Goal: Task Accomplishment & Management: Manage account settings

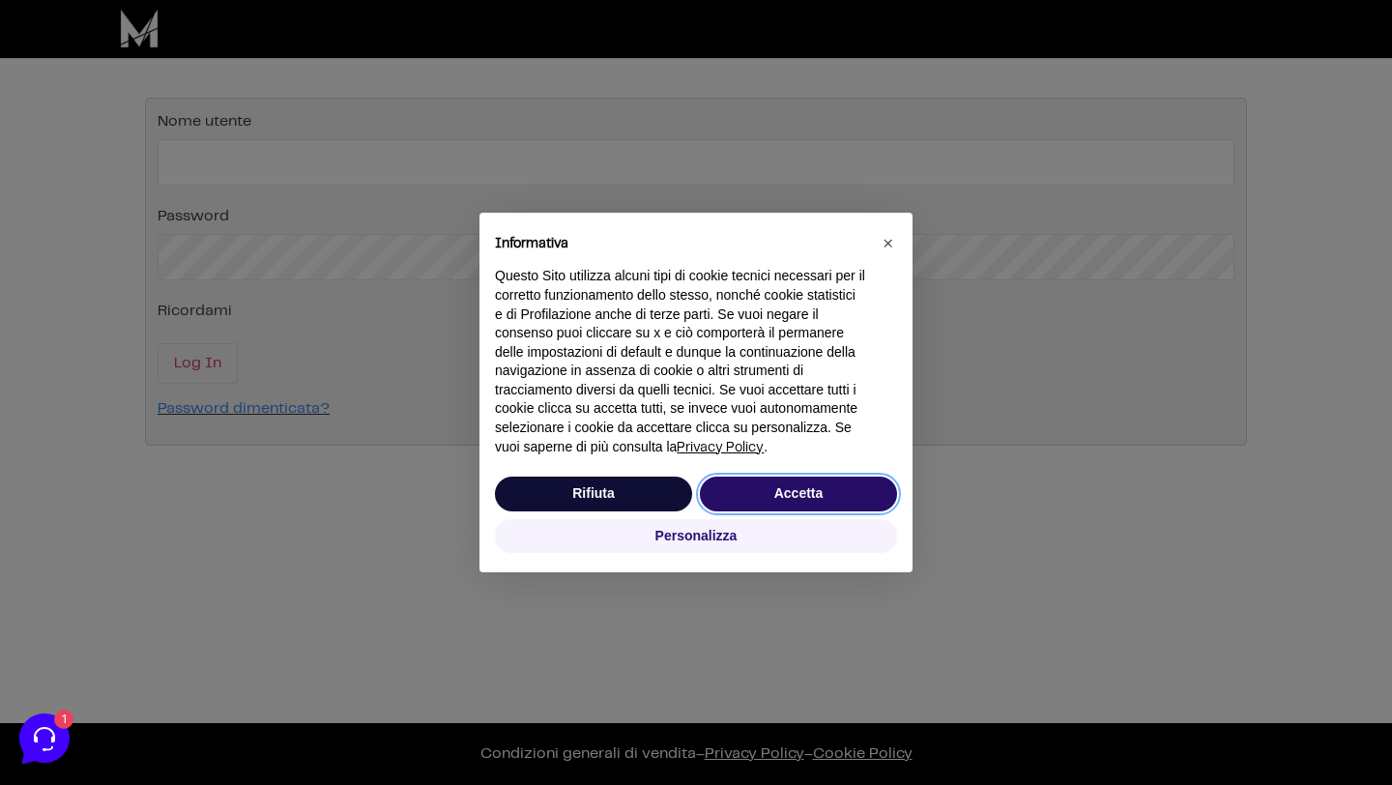
click at [818, 490] on button "Accetta" at bounding box center [798, 493] width 197 height 35
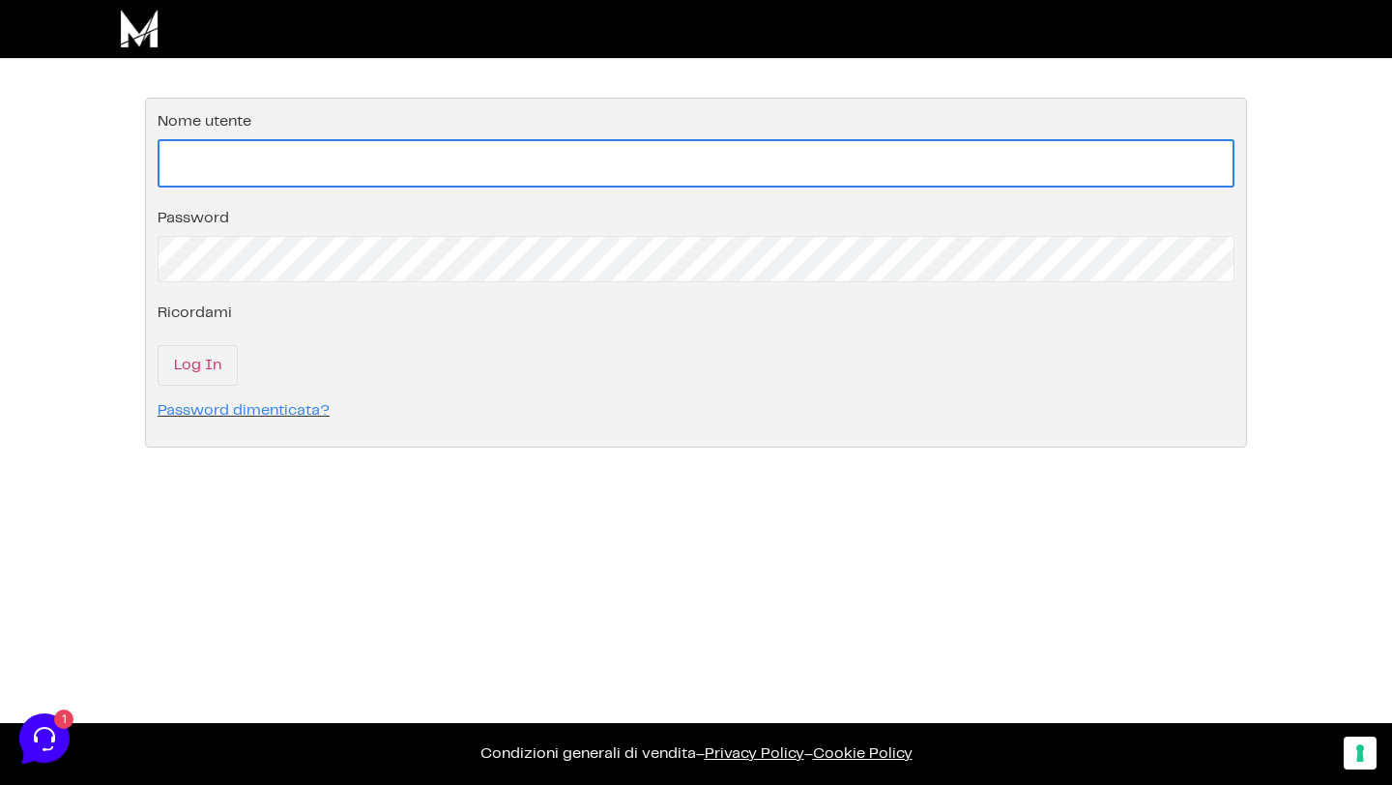
click at [418, 165] on input "Nome utente" at bounding box center [696, 163] width 1077 height 48
paste input "noemi.colaianni@gmail.com"
type input "noemi.colaianni@gmail.com"
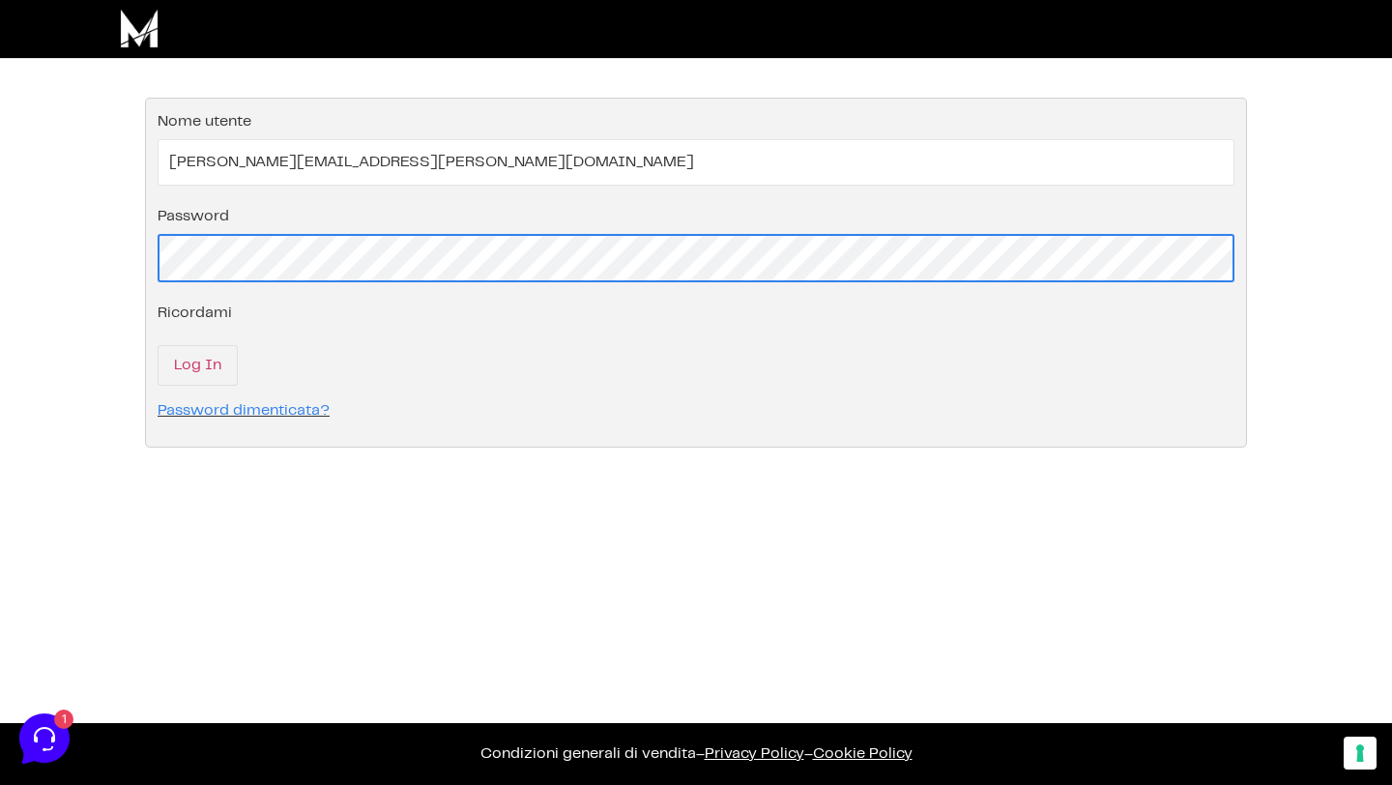
click at [158, 345] on input "Log In" at bounding box center [198, 365] width 80 height 41
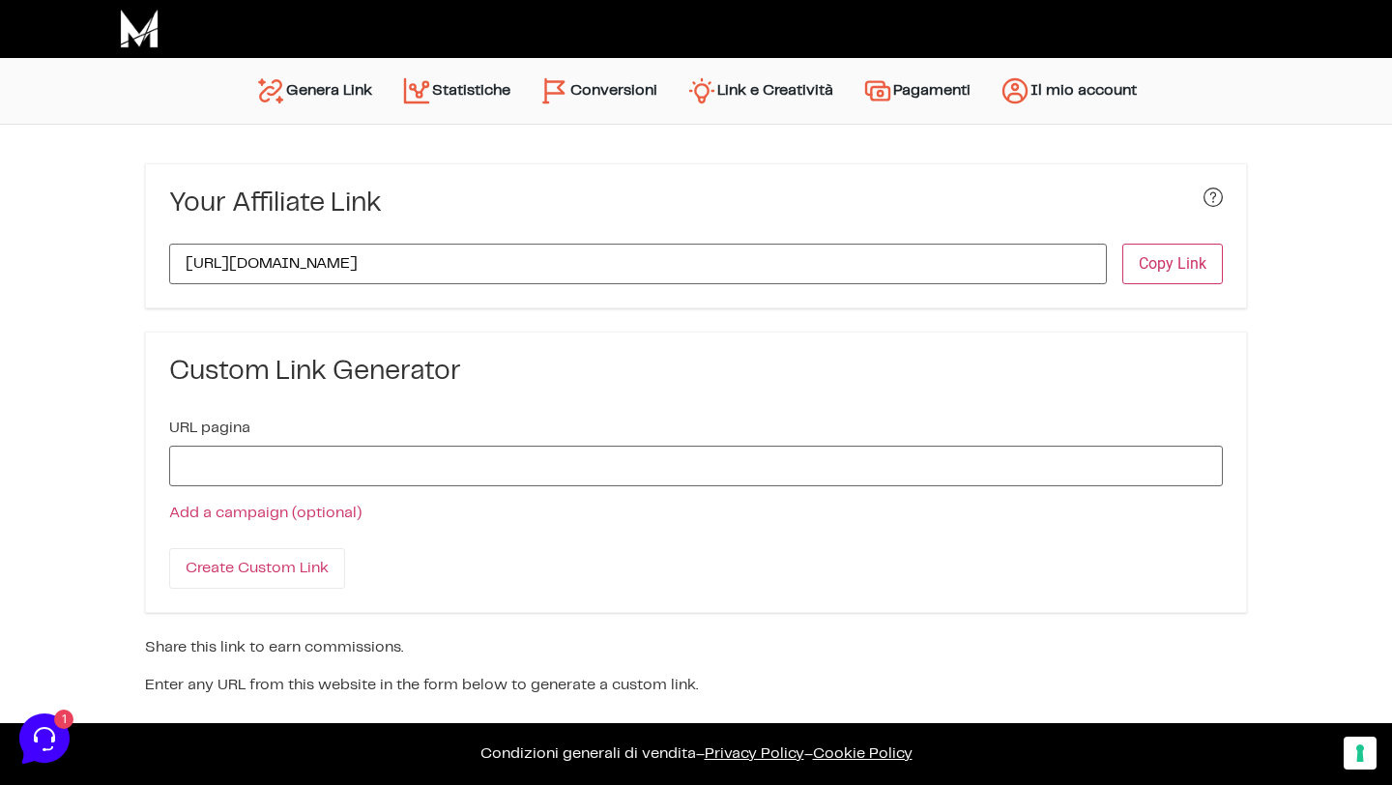
click at [343, 93] on link "Genera Link" at bounding box center [314, 91] width 146 height 46
click at [451, 86] on link "Statistiche" at bounding box center [456, 92] width 138 height 49
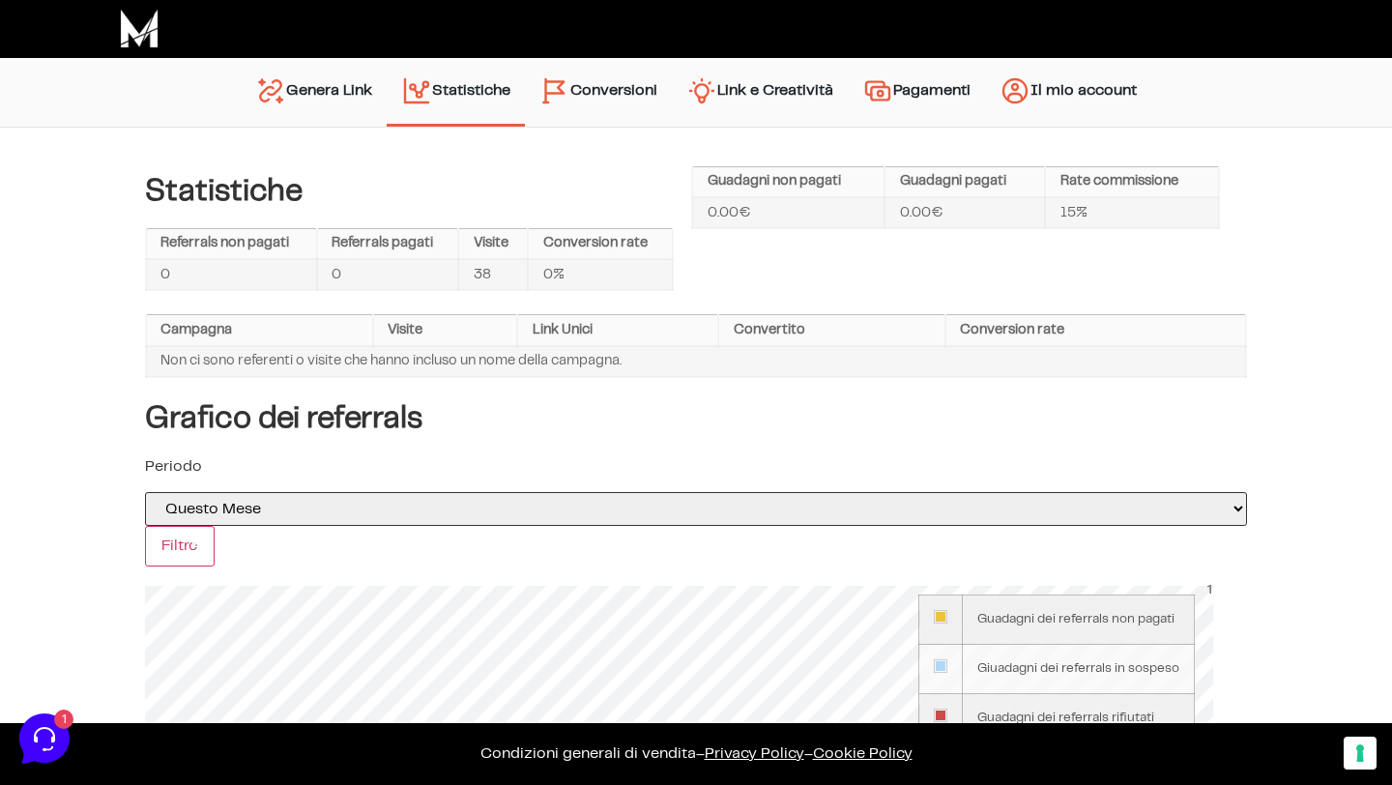
click at [461, 511] on select "Oggi Ieri Questa Settimana La scorsa settimana selected='selected' Questo Mese …" at bounding box center [696, 509] width 1102 height 34
select select "last_year"
click at [145, 492] on select "Oggi Ieri Questa Settimana La scorsa settimana selected='selected' Questo Mese …" at bounding box center [696, 509] width 1102 height 34
click at [512, 422] on h4 "Grafico dei referrals" at bounding box center [696, 418] width 1102 height 35
click at [193, 552] on input "Filtro" at bounding box center [180, 546] width 70 height 41
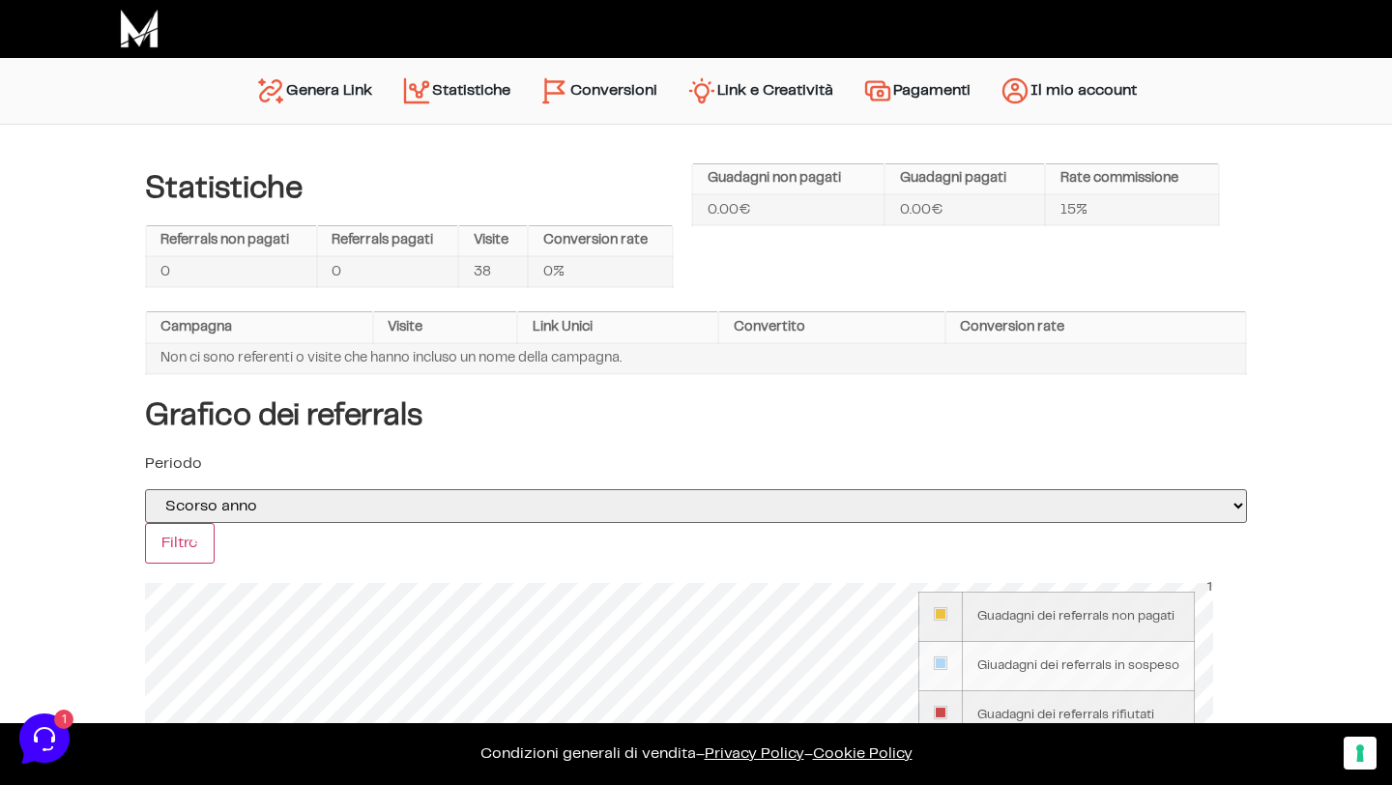
click at [521, 423] on h4 "Grafico dei referrals" at bounding box center [696, 415] width 1102 height 35
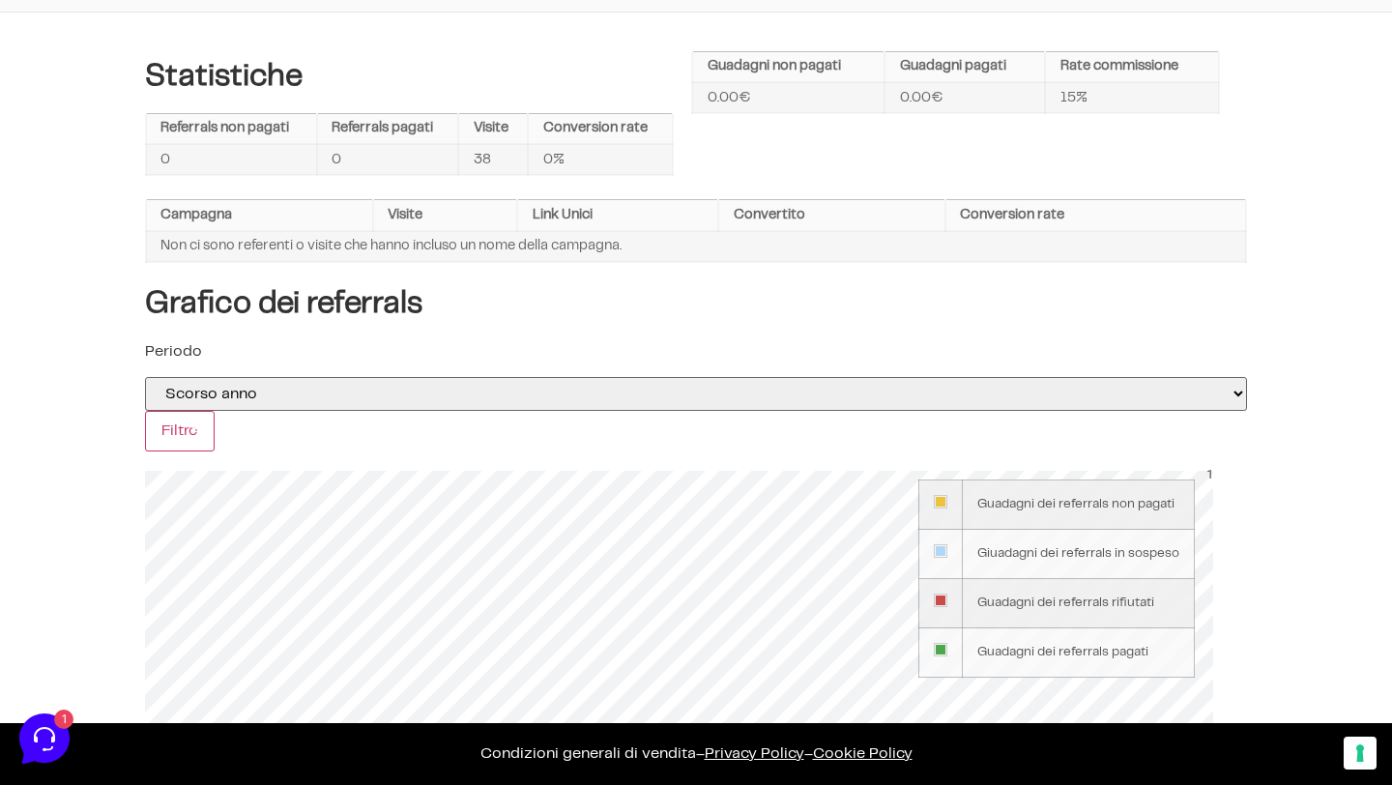
scroll to position [131, 0]
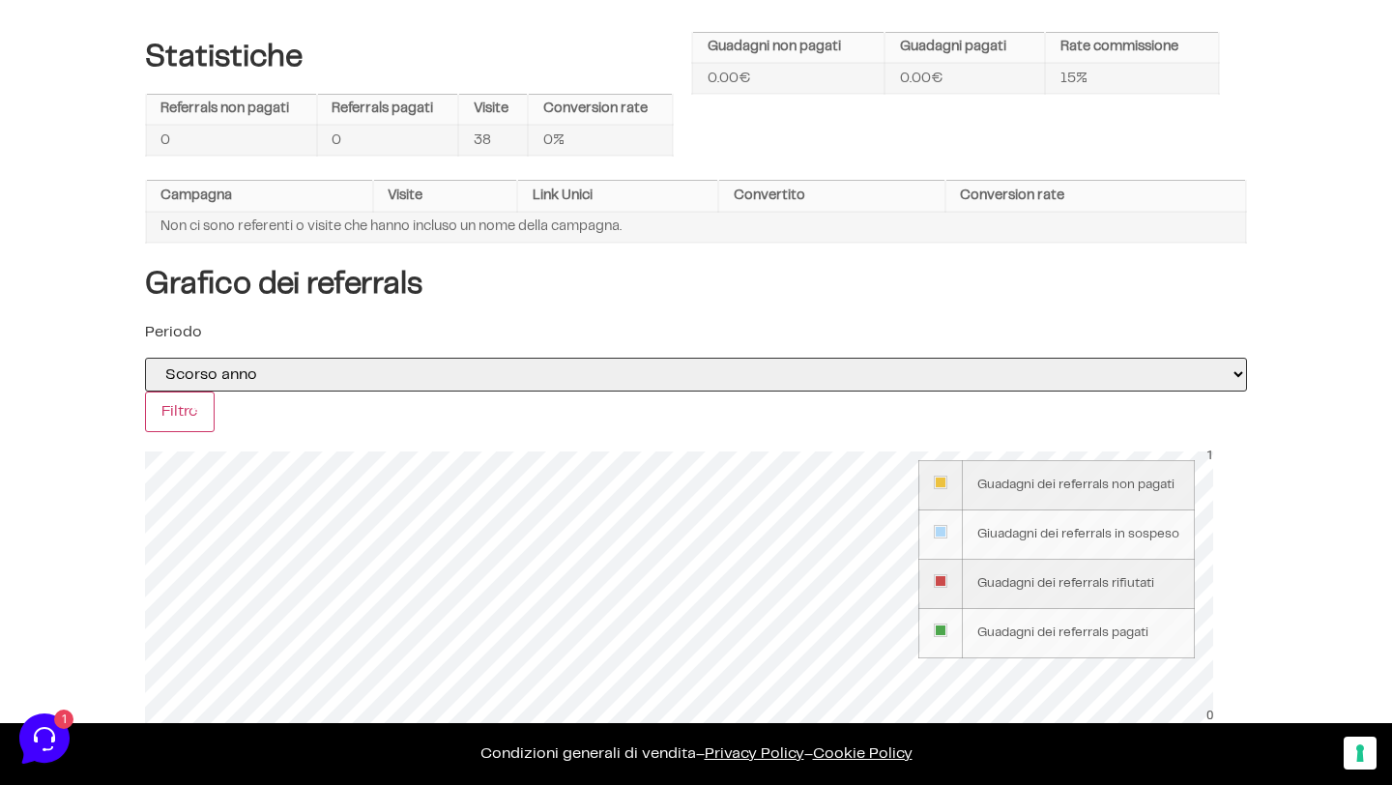
click at [487, 378] on select "Oggi Ieri Questa Settimana La scorsa settimana Questo Mese Scorso Mese Questo T…" at bounding box center [696, 375] width 1102 height 34
select select "this_year"
click at [145, 358] on select "Oggi Ieri Questa Settimana La scorsa settimana Questo Mese Scorso Mese Questo T…" at bounding box center [696, 375] width 1102 height 34
click at [581, 306] on div "Grafico dei referrals Periodo Oggi Ieri Questa Settimana La scorsa settimana Qu…" at bounding box center [696, 504] width 1102 height 474
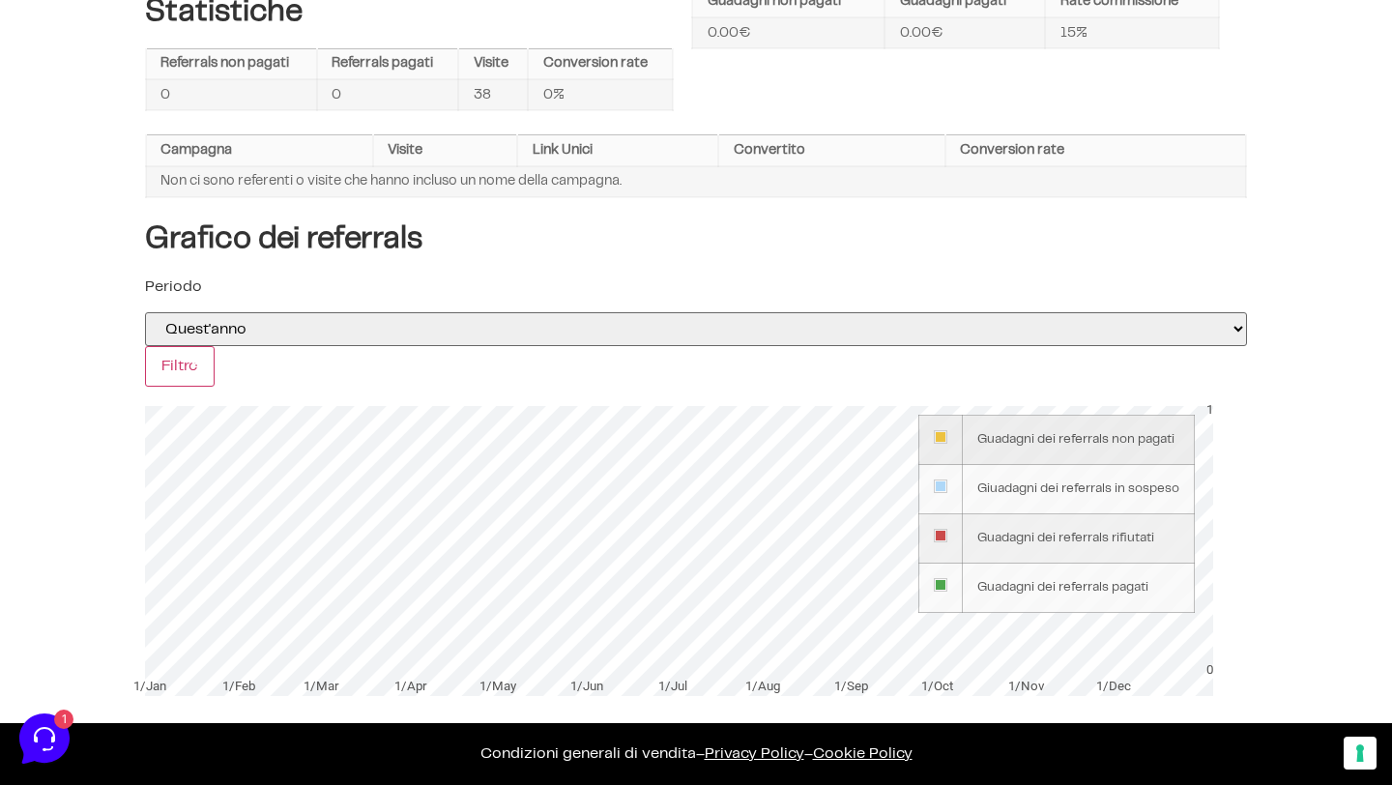
scroll to position [0, 0]
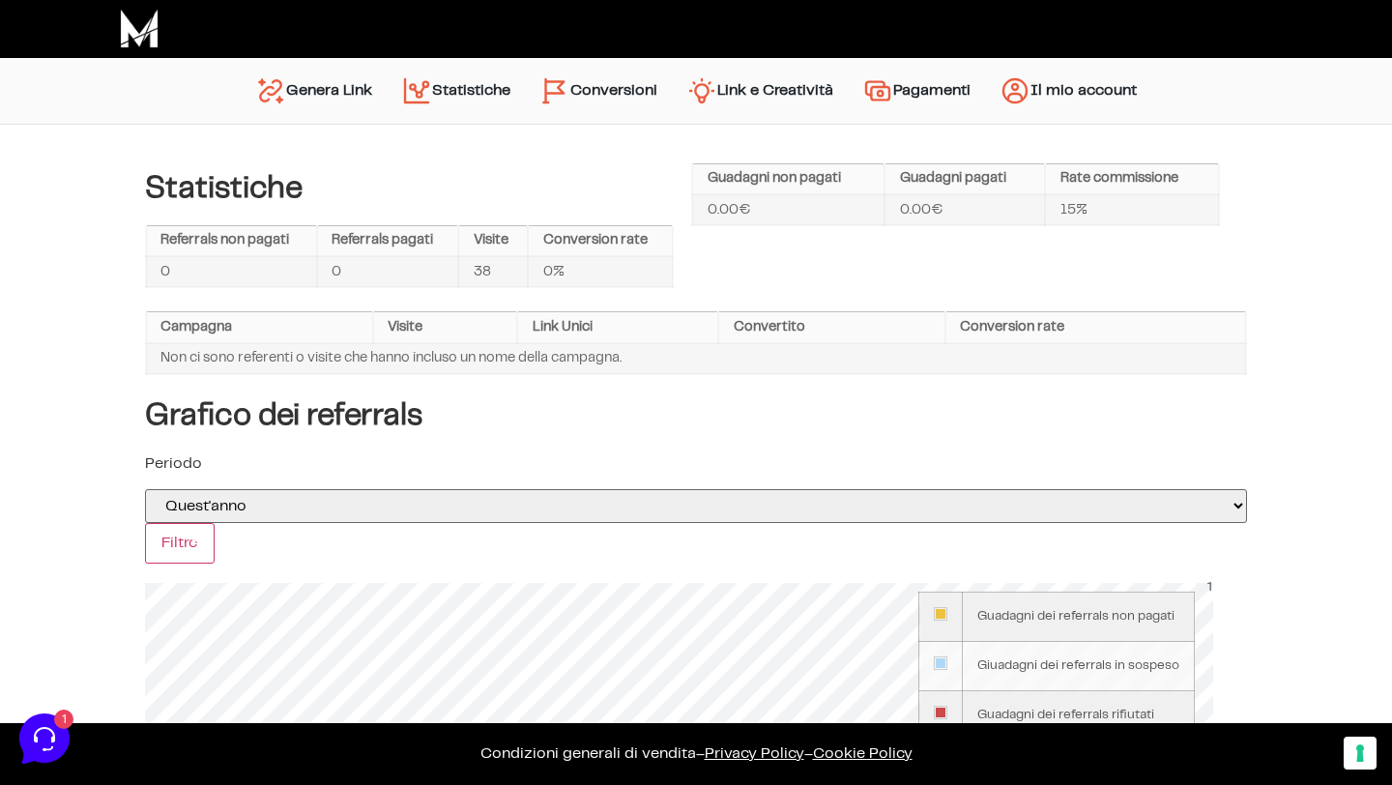
click at [613, 97] on link "Conversioni" at bounding box center [598, 91] width 147 height 46
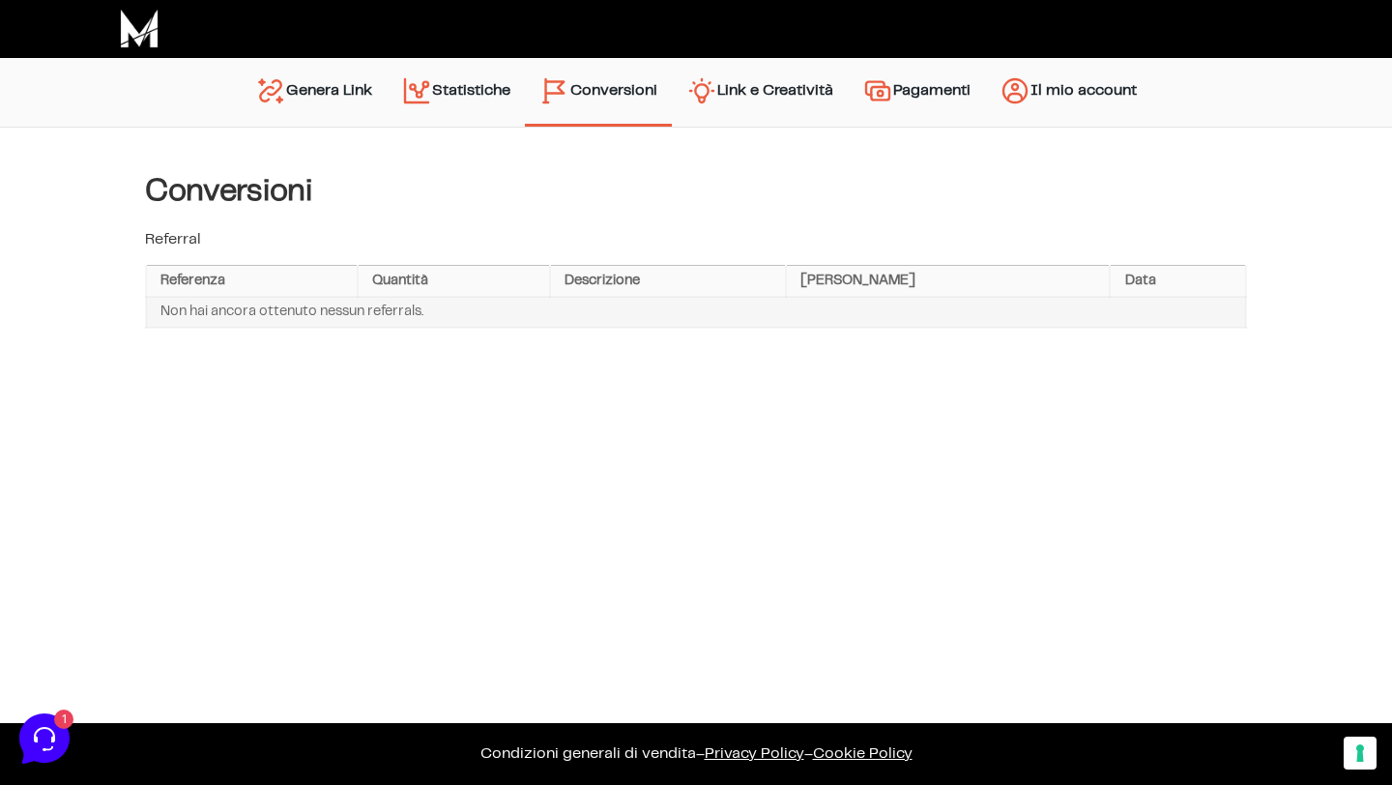
click at [1030, 165] on div "URLs Linker Statistiche Link e Creatività Account Impostazioni e Pagamento Graf…" at bounding box center [696, 259] width 1392 height 263
click at [929, 75] on link "Pagamenti" at bounding box center [915, 92] width 137 height 49
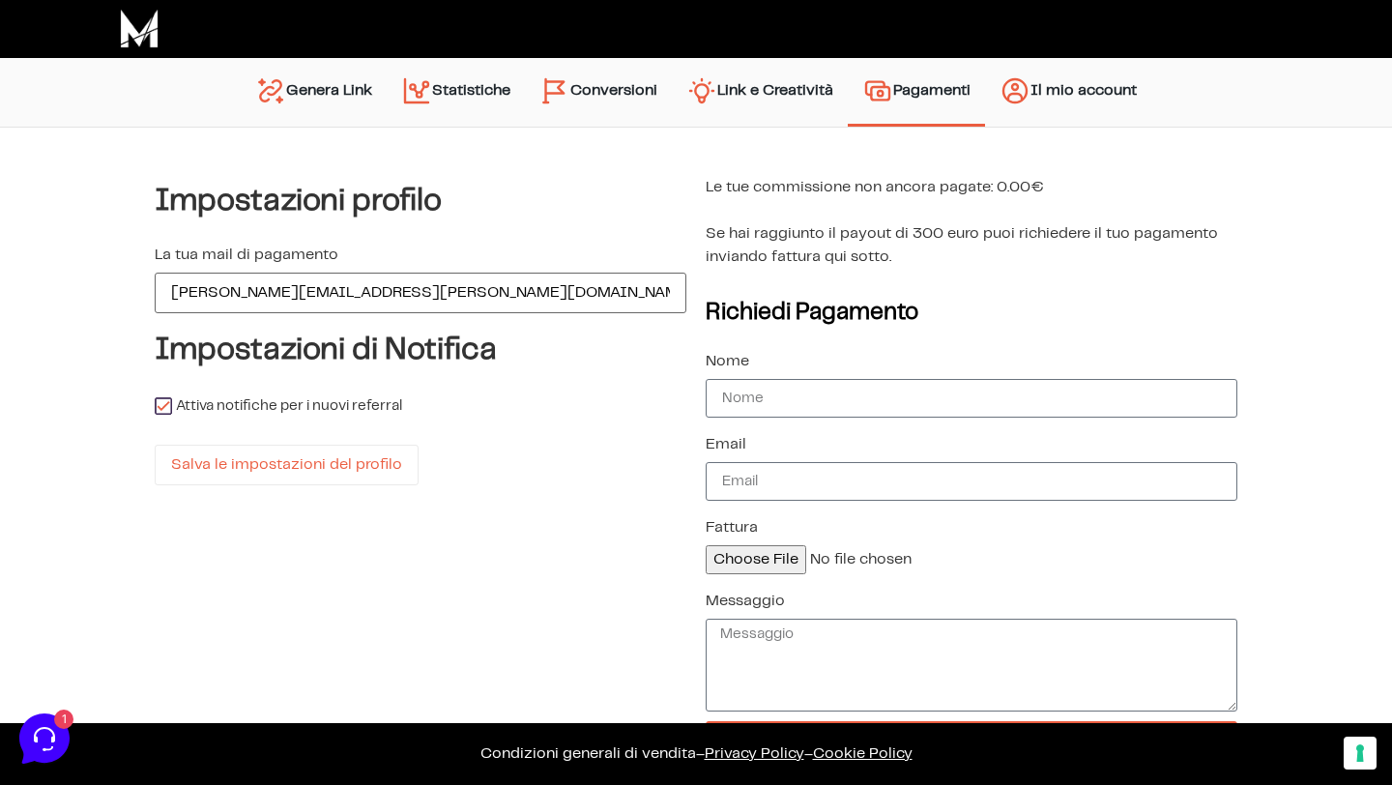
click at [759, 106] on link "Link e Creatività" at bounding box center [760, 92] width 176 height 49
